Goal: Check status

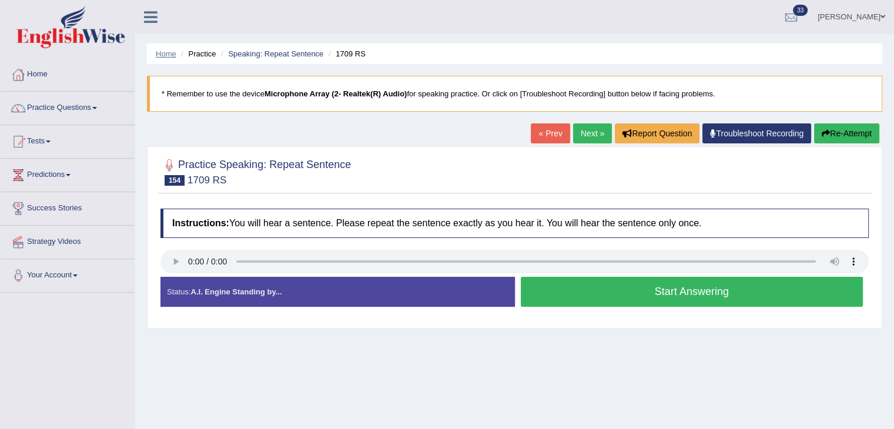
click at [162, 56] on link "Home" at bounding box center [166, 53] width 21 height 9
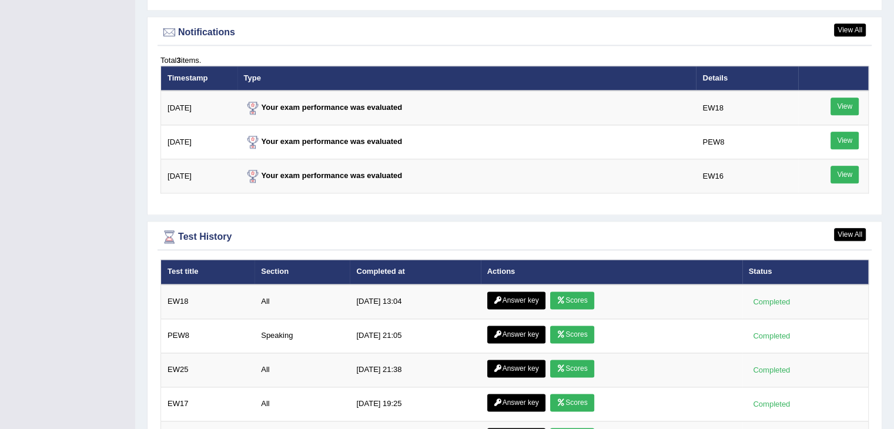
scroll to position [1423, 0]
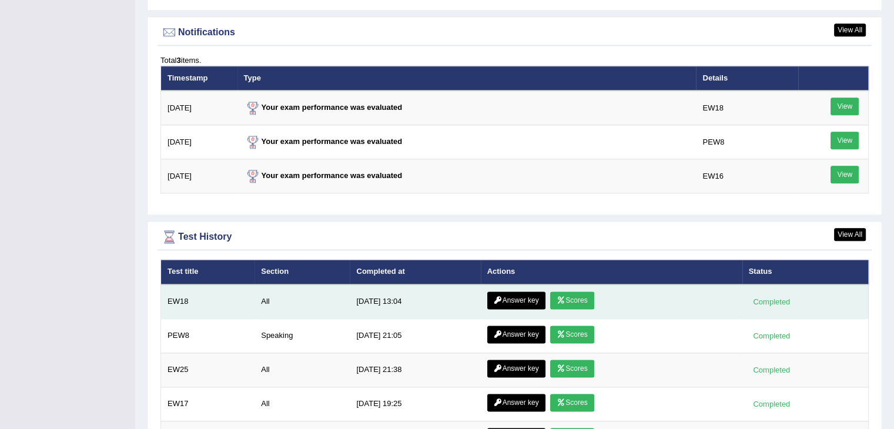
click at [575, 293] on link "Scores" at bounding box center [571, 301] width 43 height 18
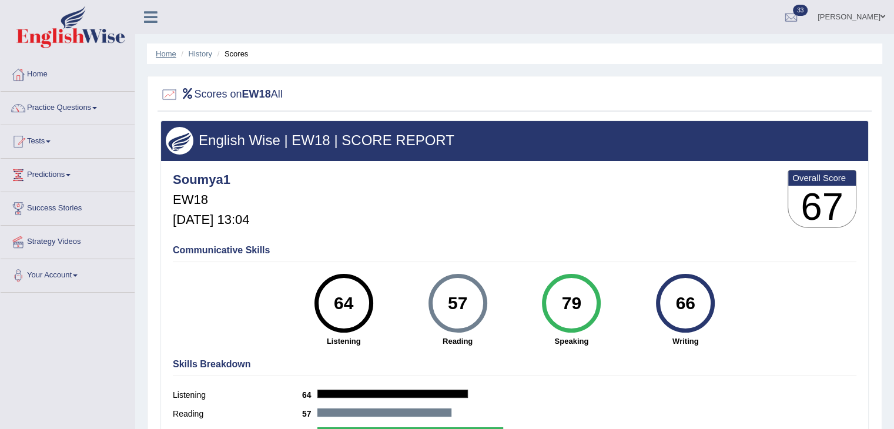
click at [169, 51] on link "Home" at bounding box center [166, 53] width 21 height 9
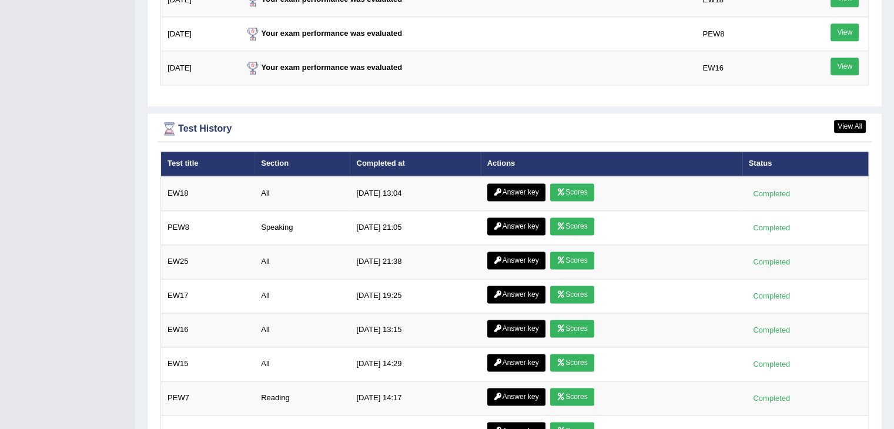
scroll to position [1531, 0]
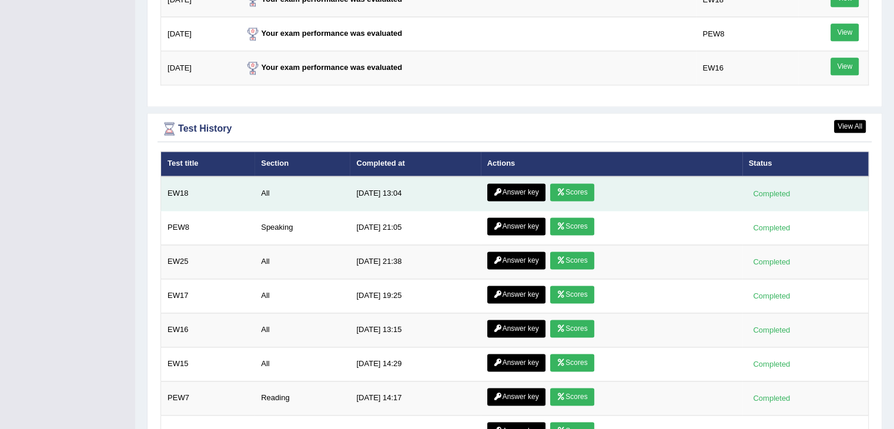
click at [509, 185] on link "Answer key" at bounding box center [516, 192] width 58 height 18
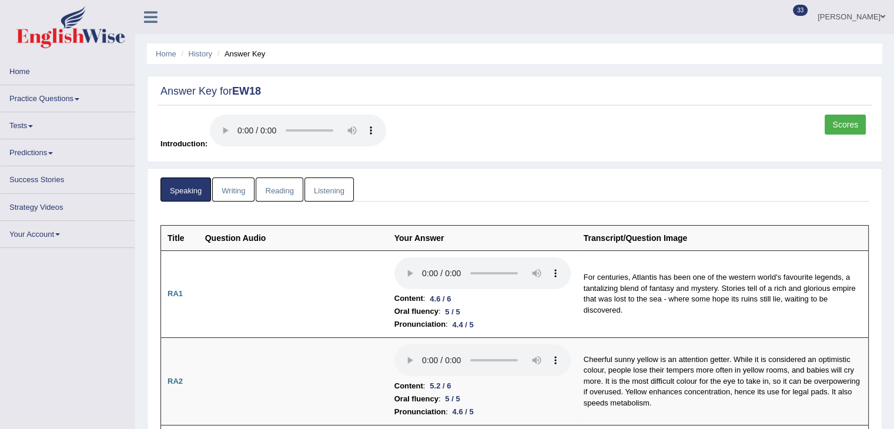
click at [272, 188] on link "Reading" at bounding box center [279, 190] width 47 height 24
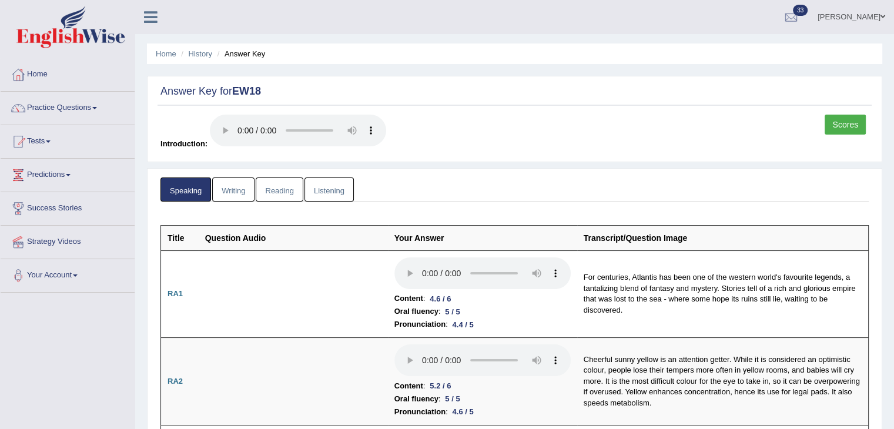
click at [282, 190] on link "Reading" at bounding box center [279, 190] width 47 height 24
